Goal: Task Accomplishment & Management: Manage account settings

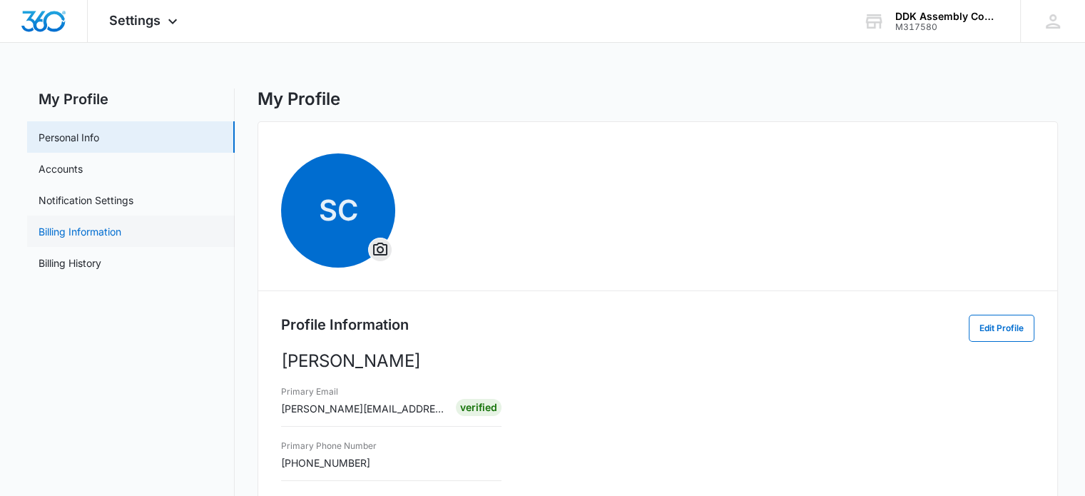
click at [101, 230] on link "Billing Information" at bounding box center [80, 231] width 83 height 15
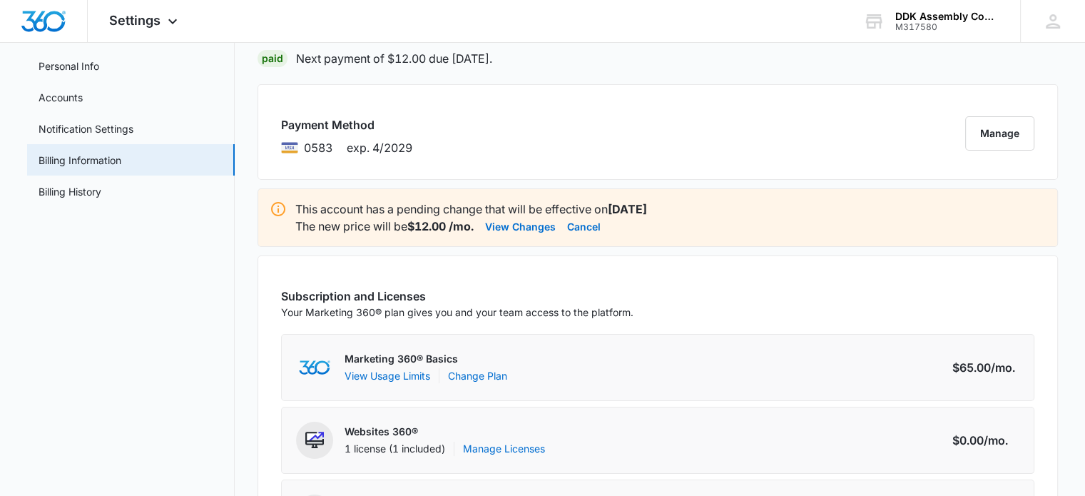
scroll to position [214, 0]
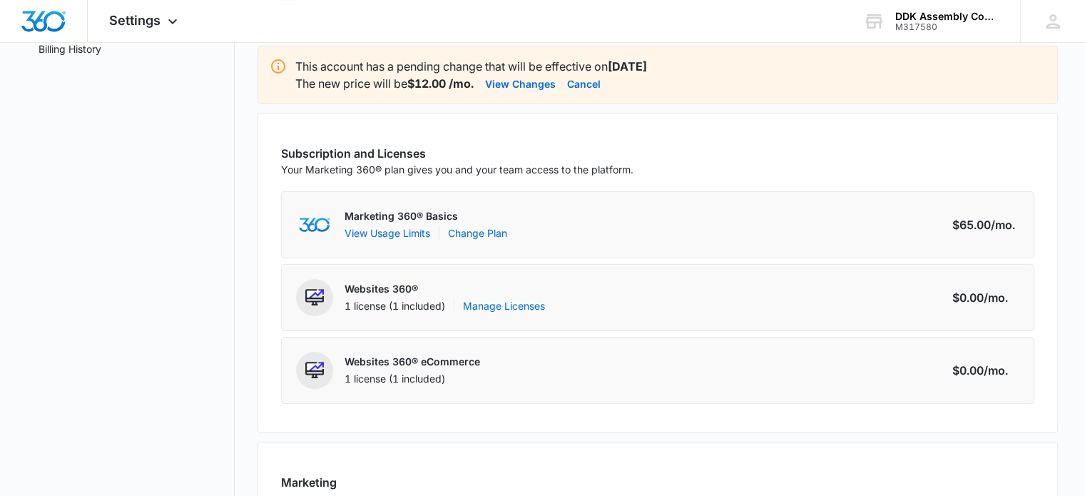
click at [443, 375] on div "1 license (1 included)" at bounding box center [411, 379] width 135 height 14
click at [516, 302] on link "Manage Licenses" at bounding box center [504, 306] width 82 height 14
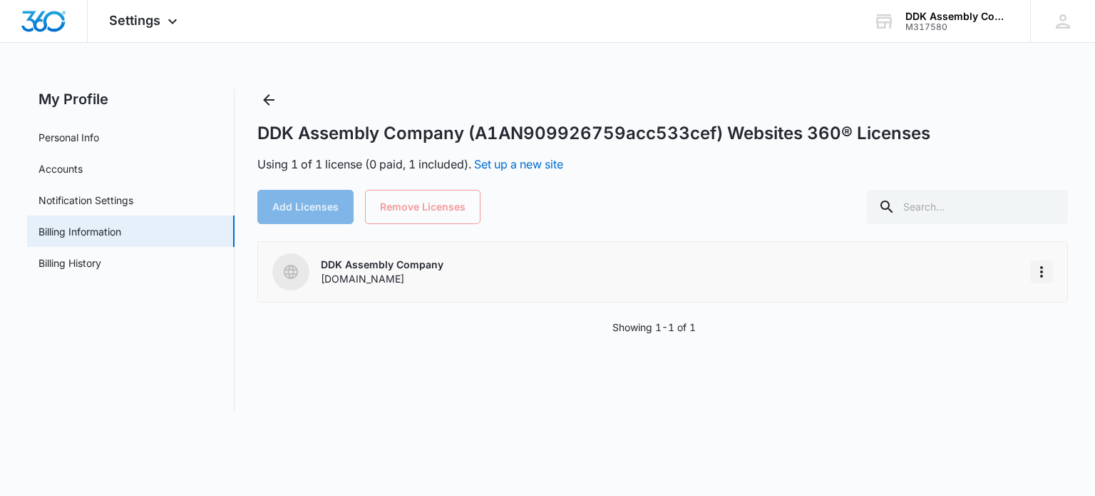
click at [1044, 277] on icon "More" at bounding box center [1041, 271] width 17 height 17
click at [988, 354] on div "Delete Website" at bounding box center [983, 354] width 71 height 10
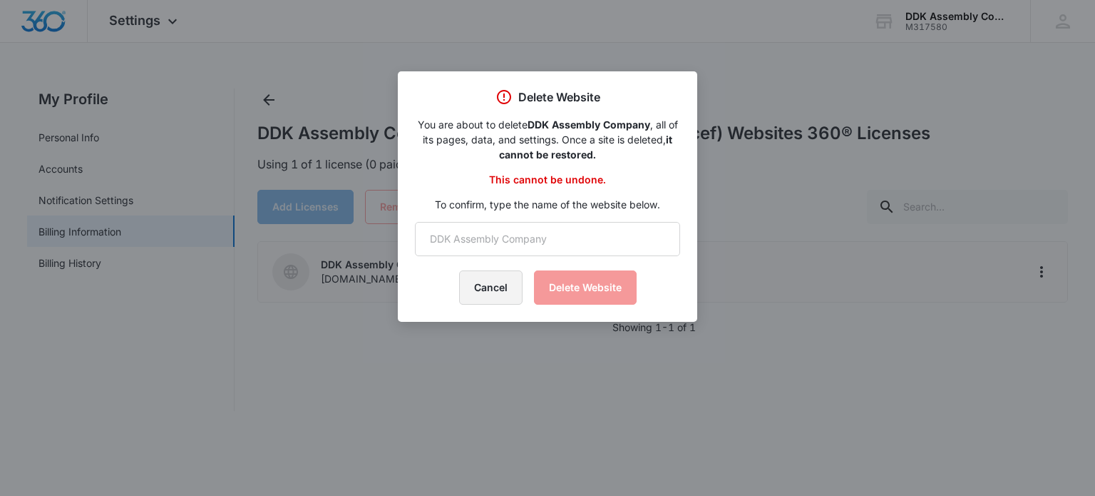
click at [473, 287] on button "Cancel" at bounding box center [490, 287] width 63 height 34
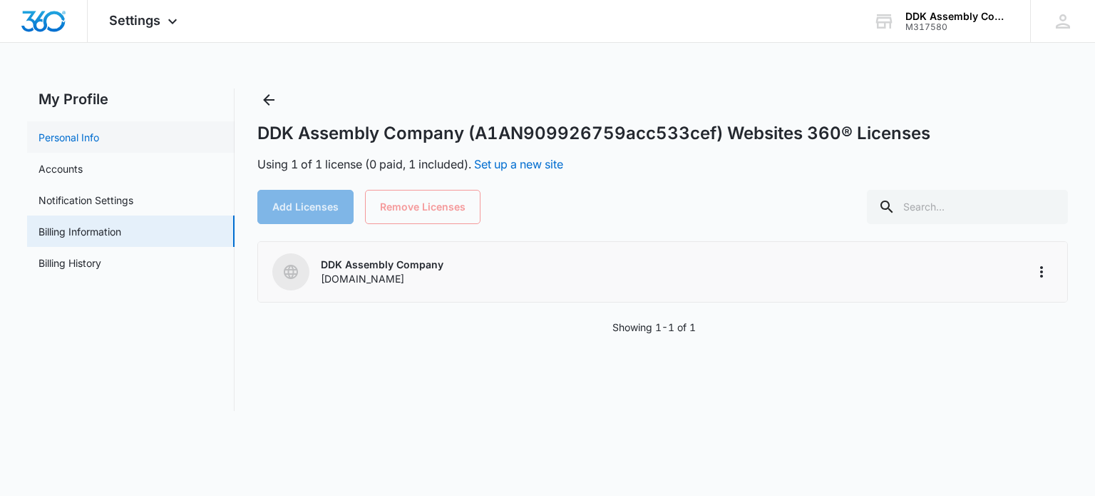
click at [84, 130] on link "Personal Info" at bounding box center [69, 137] width 61 height 15
